Goal: Transaction & Acquisition: Purchase product/service

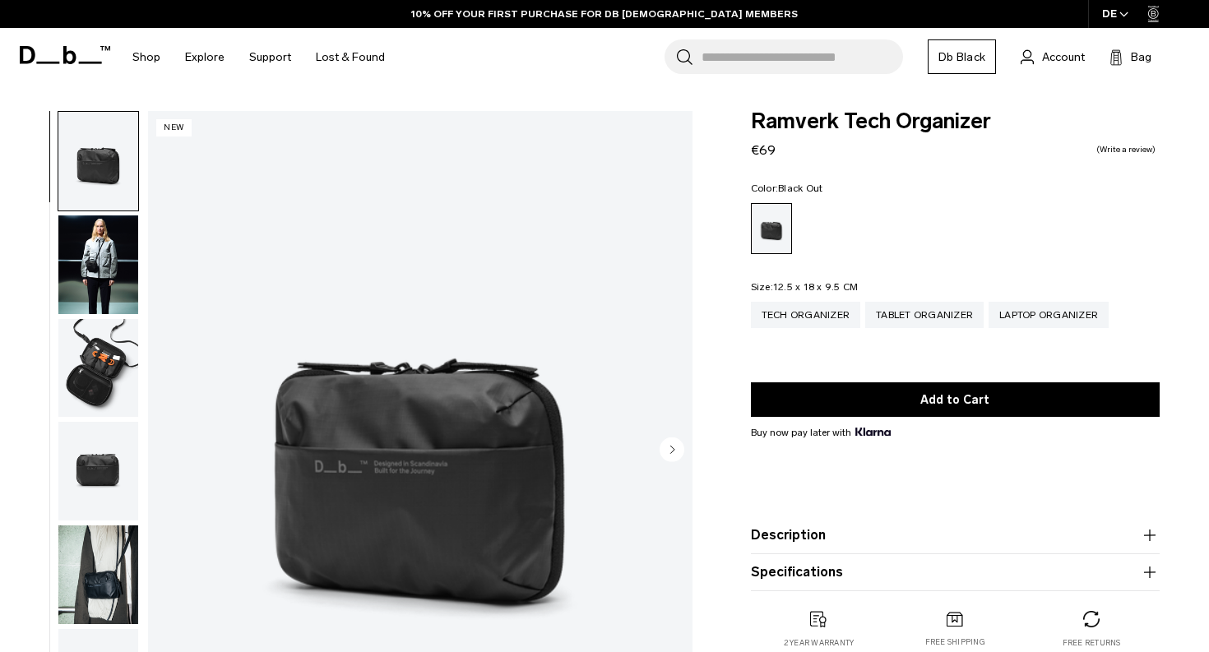
click at [105, 355] on img "button" at bounding box center [98, 368] width 80 height 99
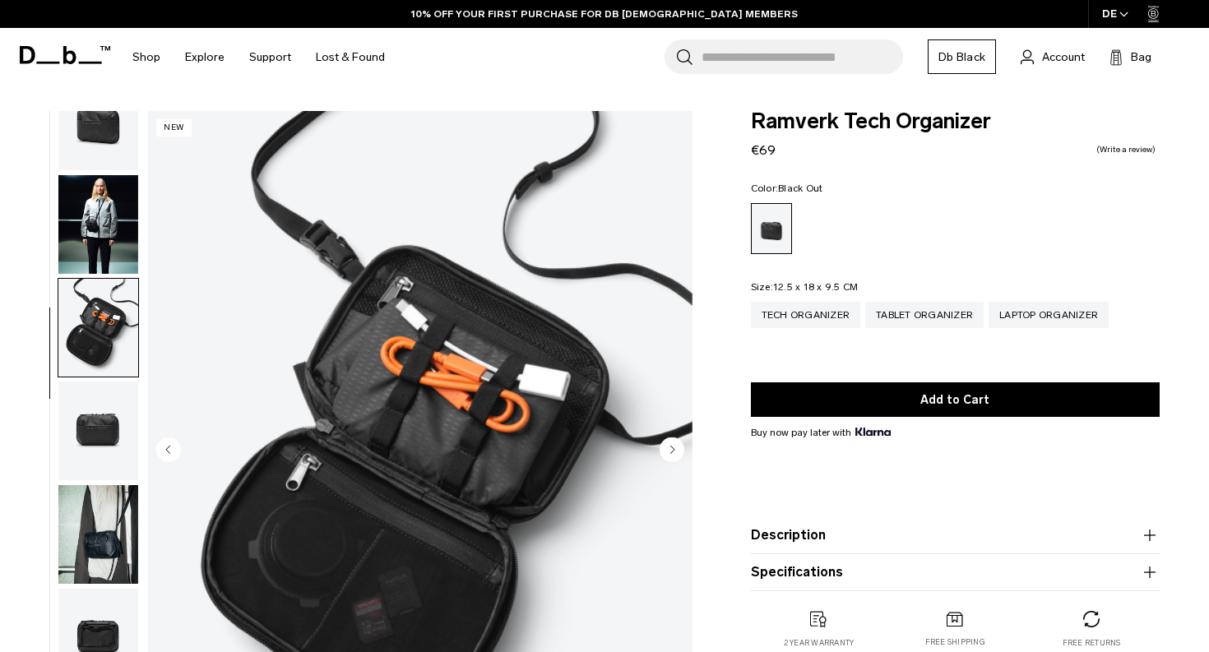
click at [118, 502] on img "button" at bounding box center [98, 534] width 80 height 99
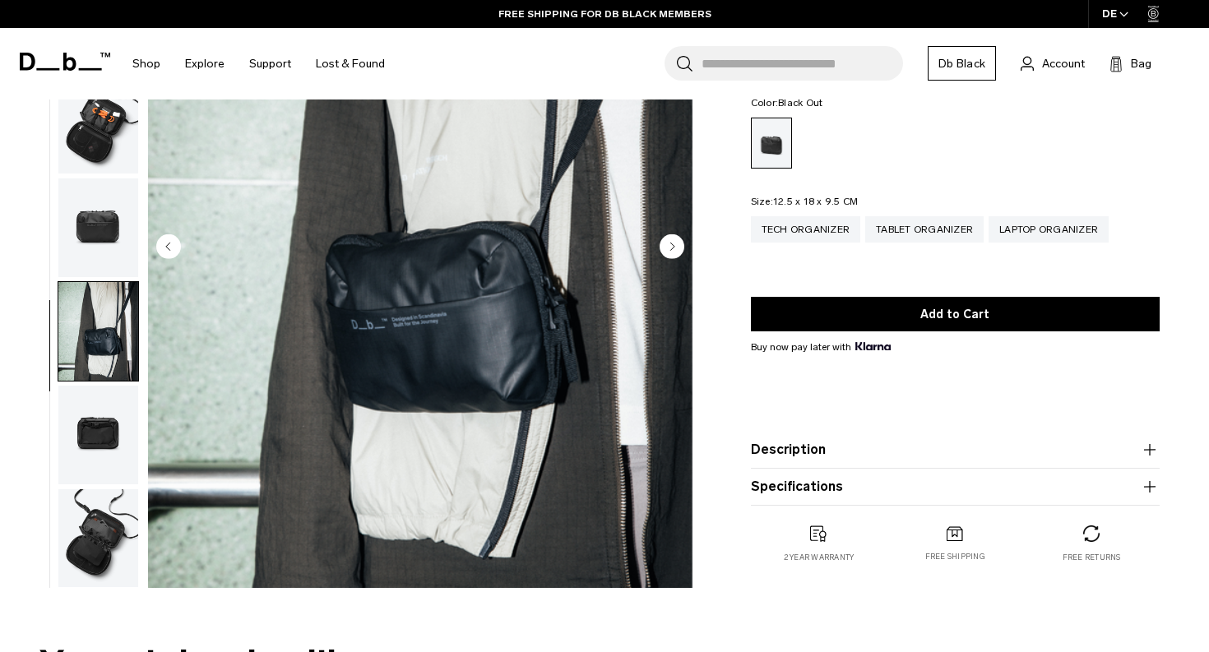
scroll to position [203, 0]
click at [919, 230] on div "Tablet Organizer" at bounding box center [925, 229] width 118 height 26
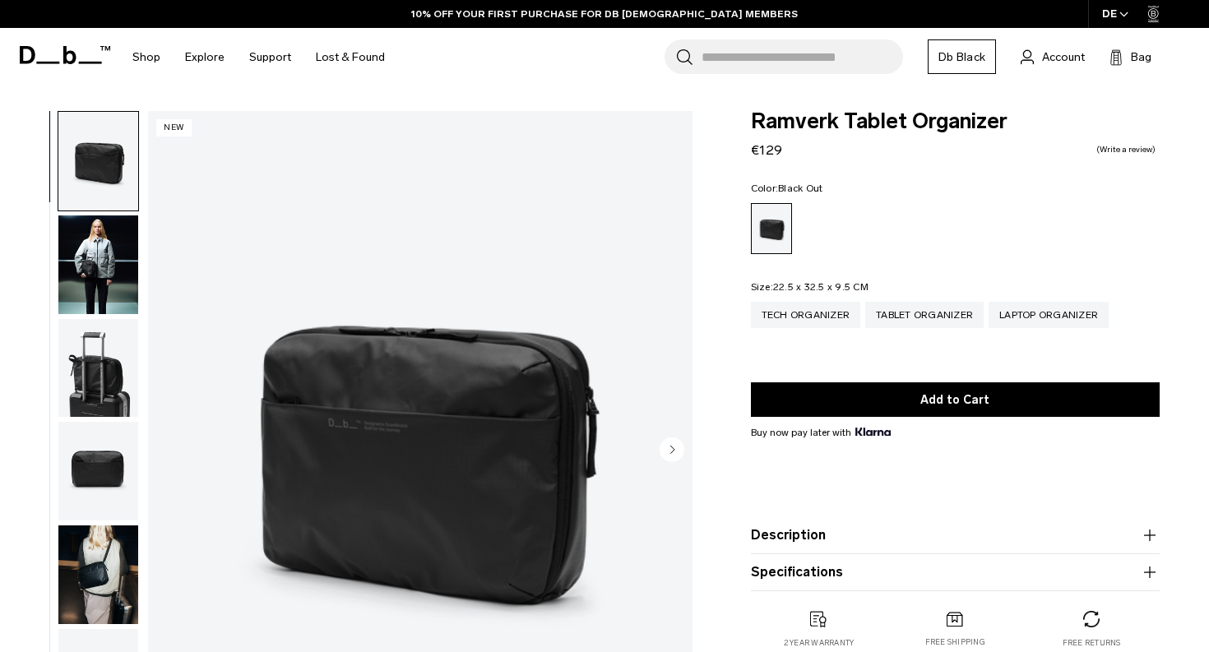
click at [112, 241] on img "button" at bounding box center [98, 265] width 80 height 99
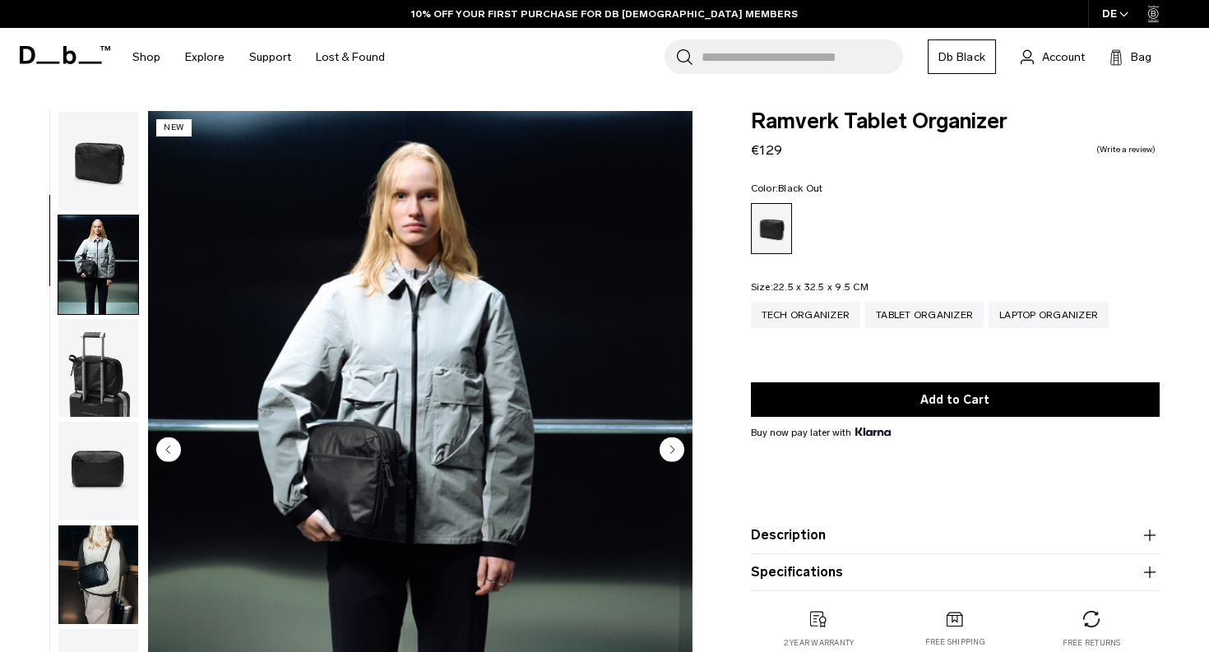
scroll to position [104, 0]
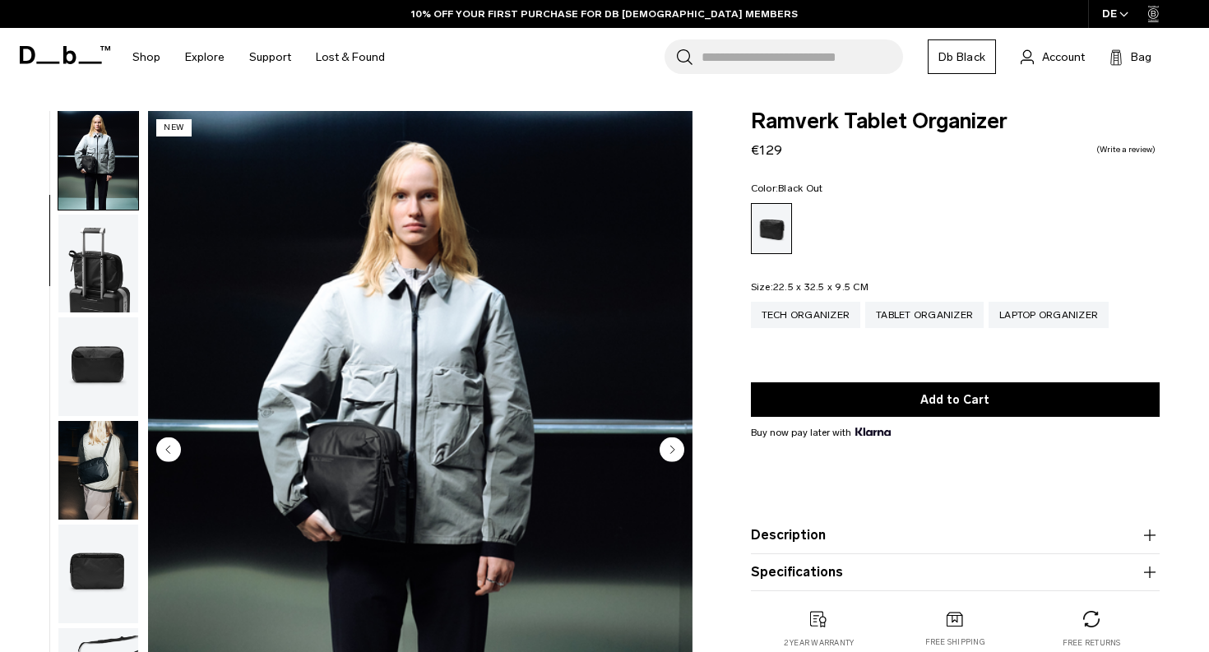
click at [101, 372] on img "button" at bounding box center [98, 367] width 80 height 99
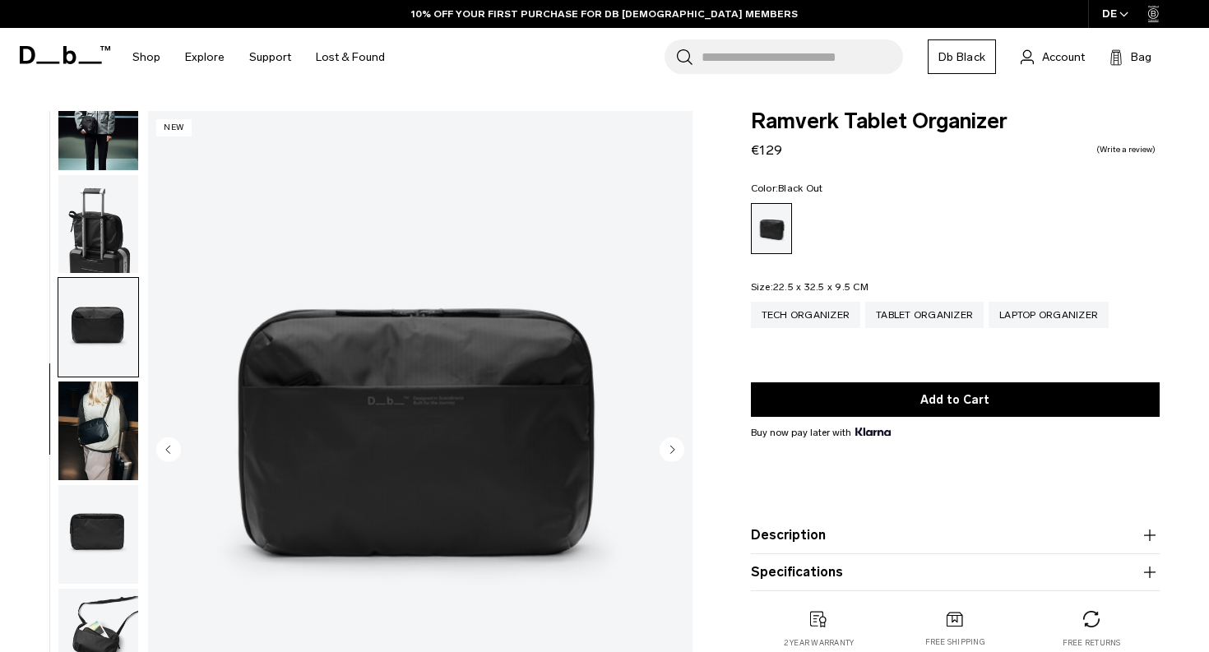
click at [99, 433] on img "button" at bounding box center [98, 431] width 80 height 99
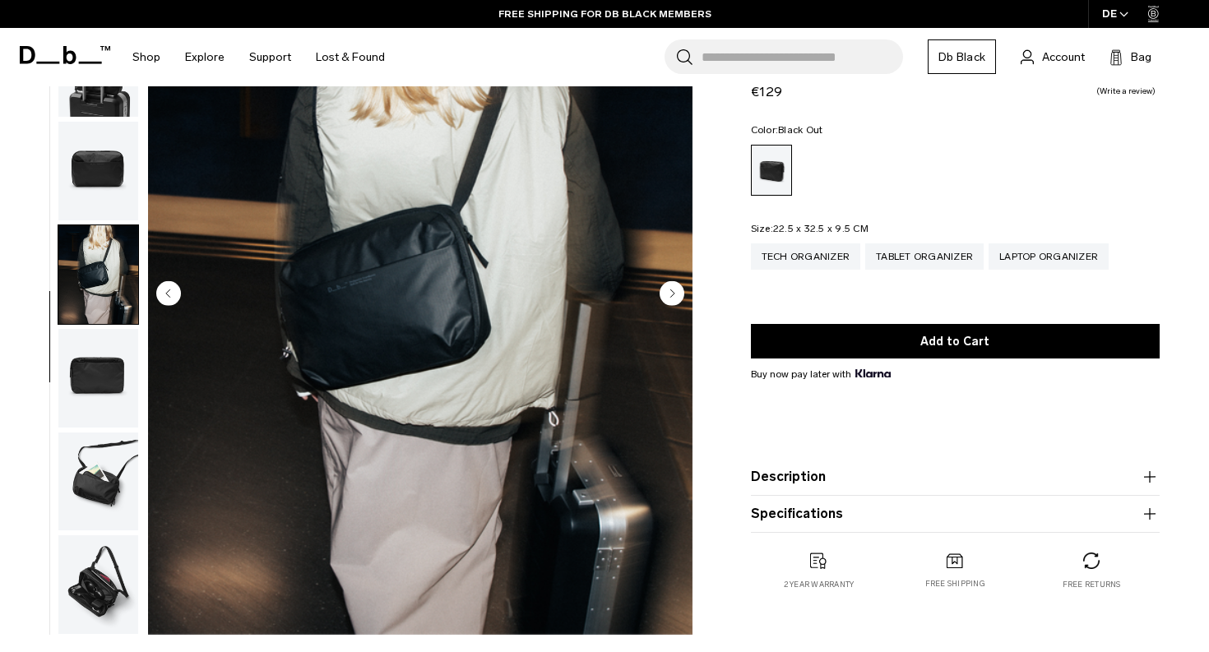
scroll to position [166, 0]
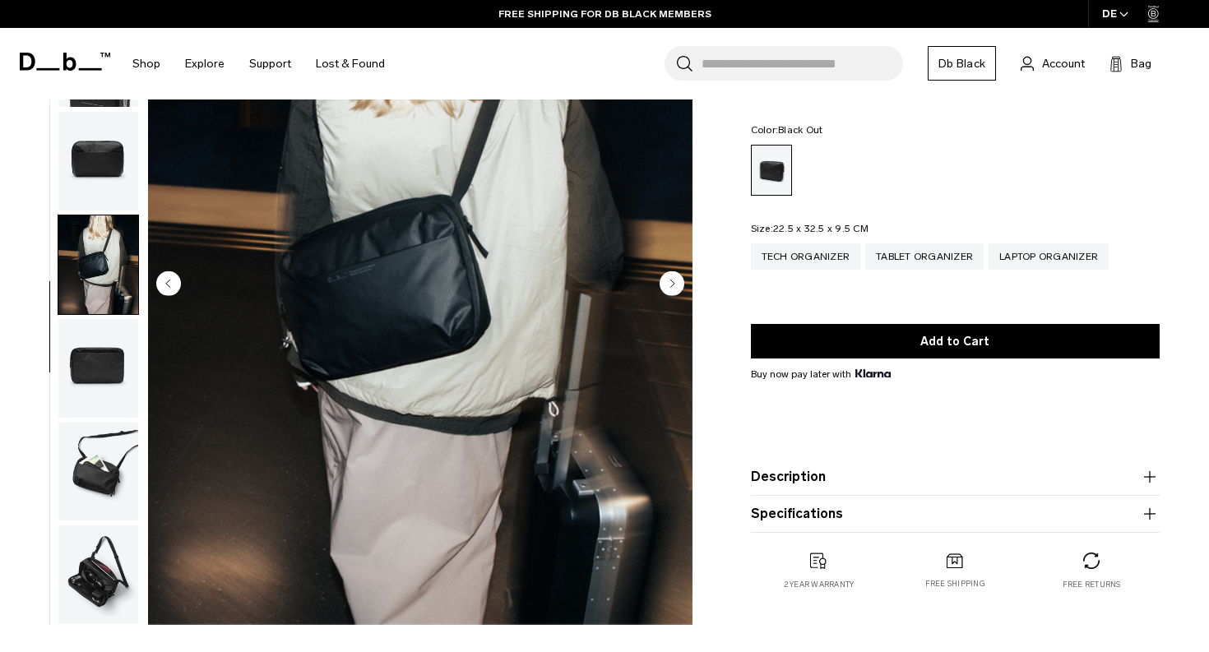
click at [115, 472] on img "button" at bounding box center [98, 472] width 80 height 99
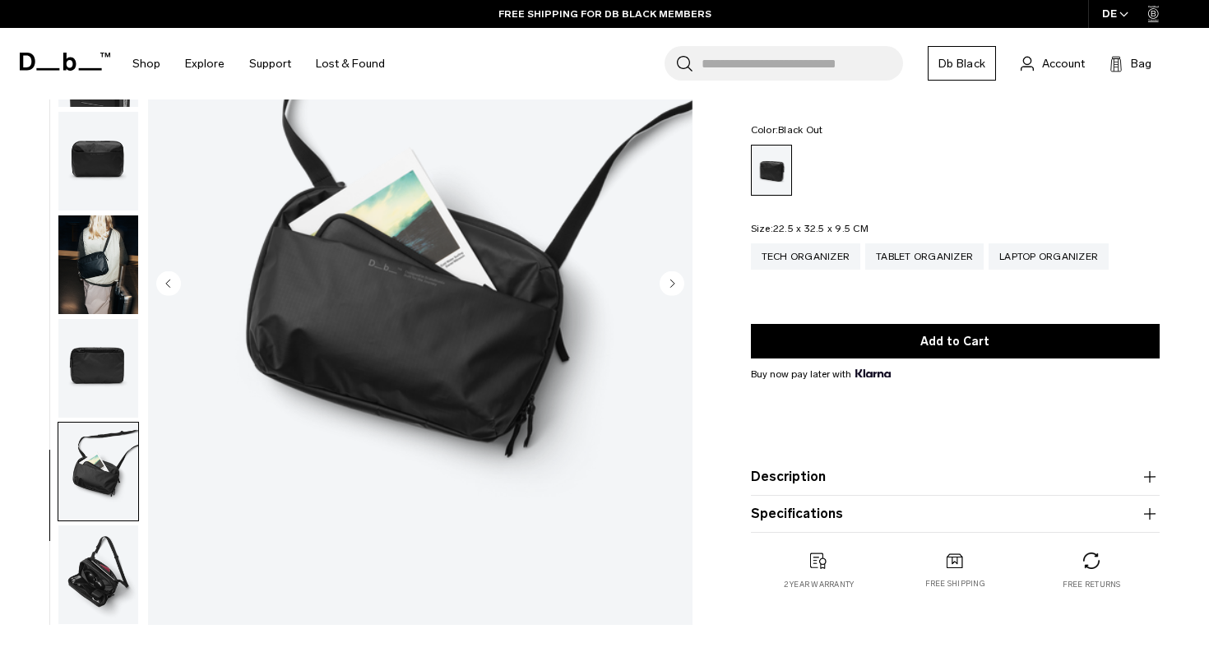
click at [77, 569] on img "button" at bounding box center [98, 575] width 80 height 99
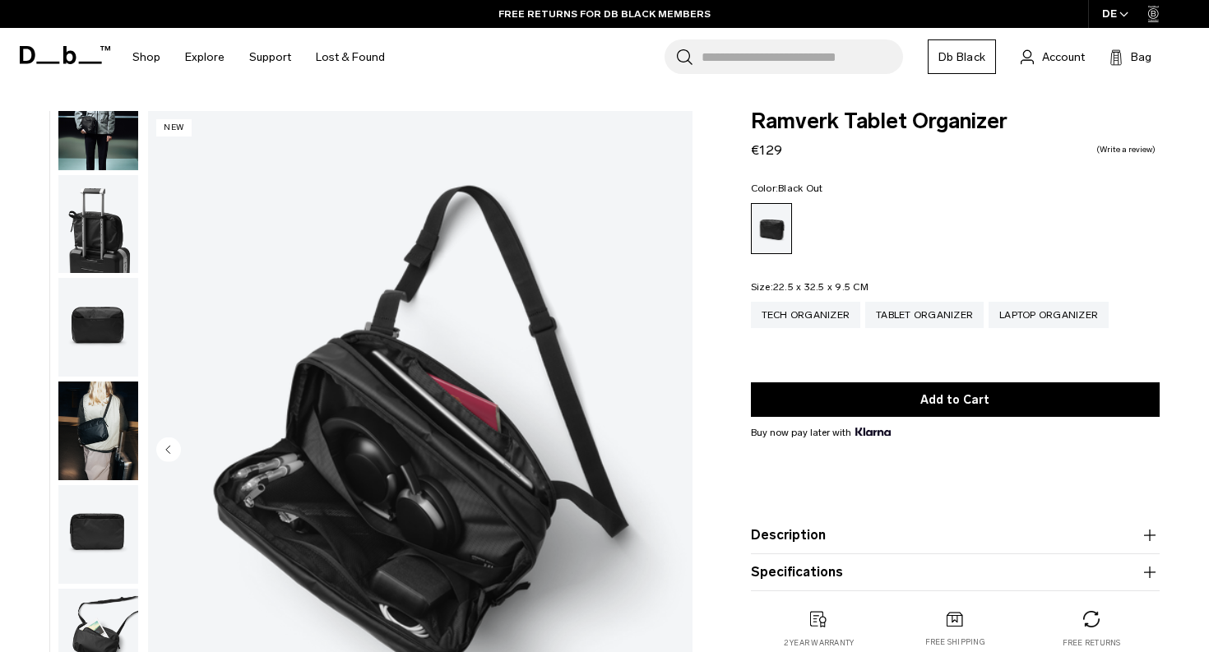
scroll to position [0, 0]
